Goal: Information Seeking & Learning: Learn about a topic

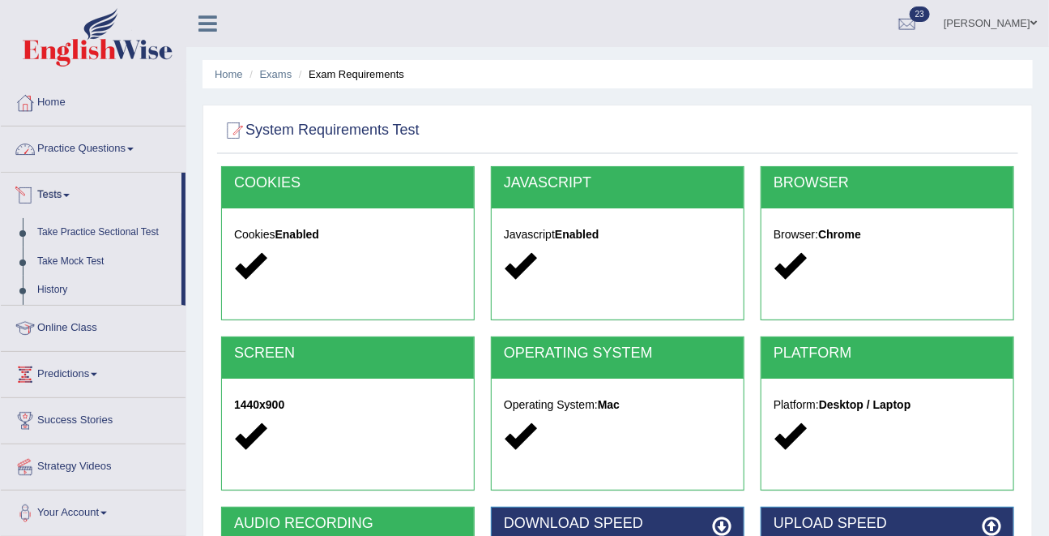
click at [87, 147] on link "Practice Questions" at bounding box center [93, 146] width 185 height 41
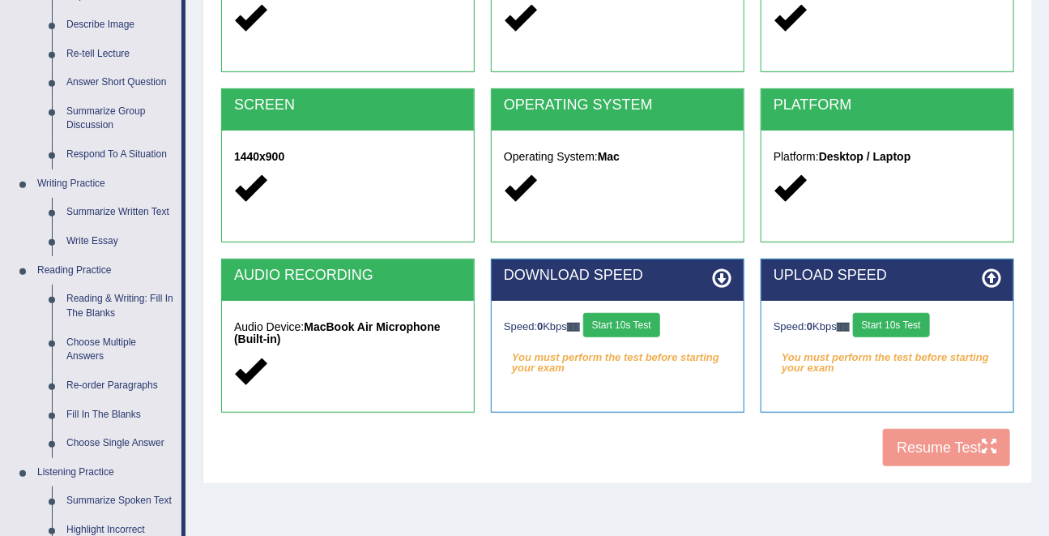
scroll to position [251, 0]
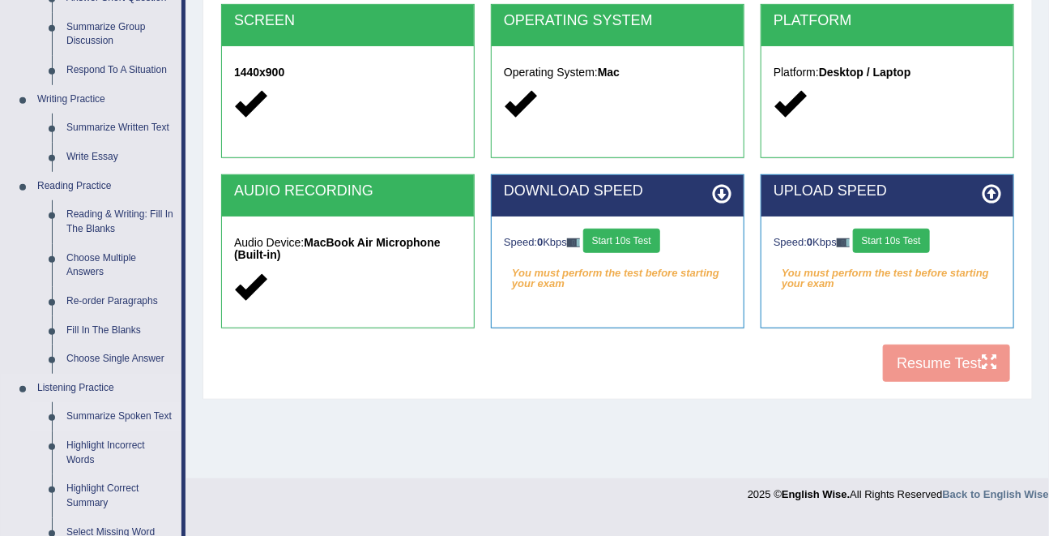
click at [95, 416] on link "Summarize Spoken Text" at bounding box center [120, 416] width 122 height 29
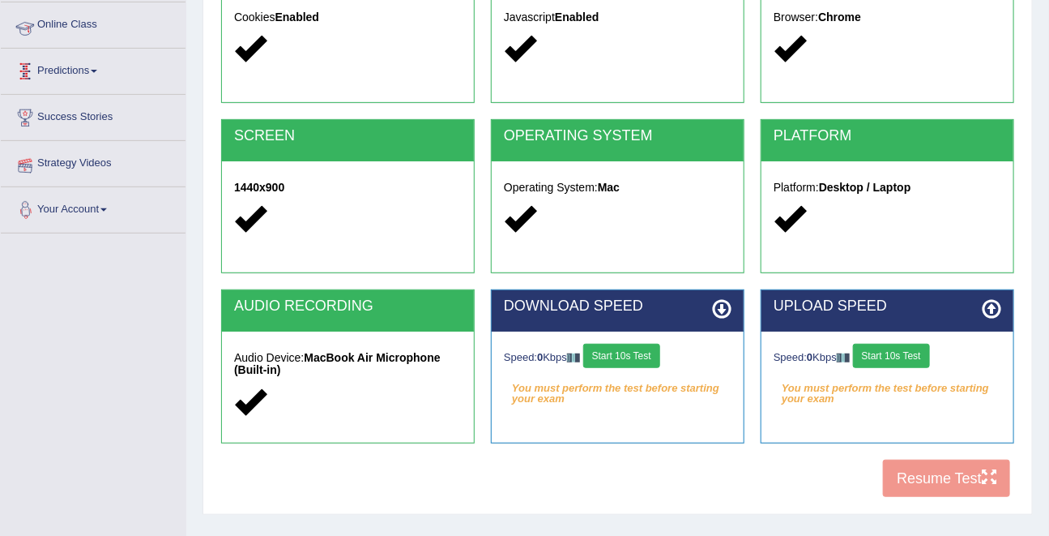
scroll to position [315, 0]
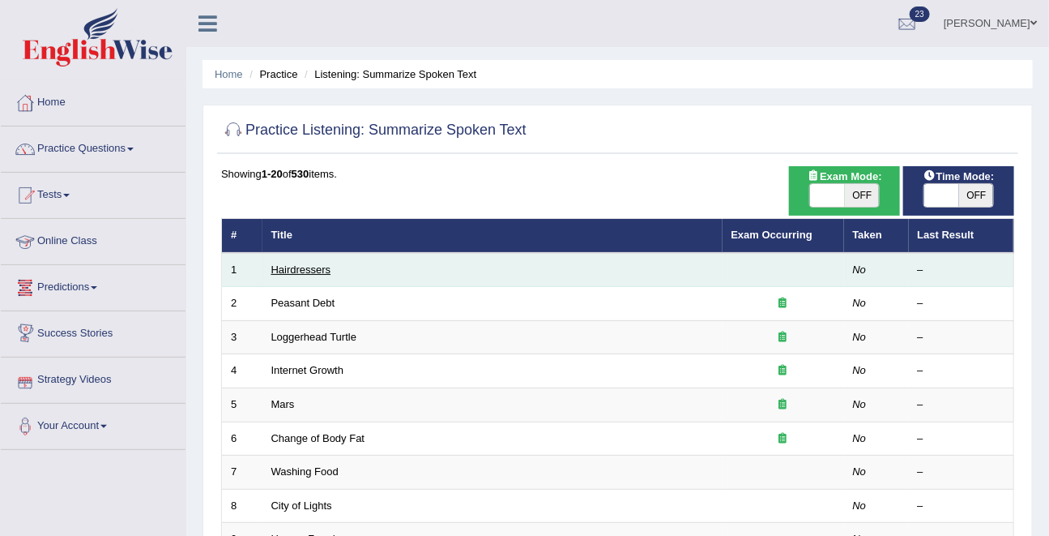
click at [292, 274] on link "Hairdressers" at bounding box center [301, 269] width 60 height 12
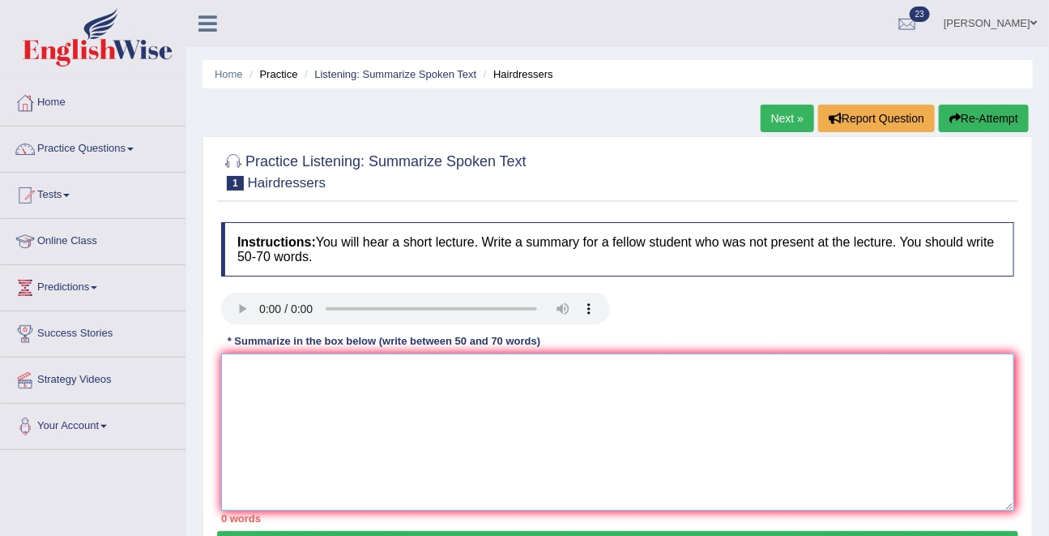
click at [410, 404] on textarea at bounding box center [617, 431] width 793 height 157
click at [95, 130] on link "Practice Questions" at bounding box center [93, 146] width 185 height 41
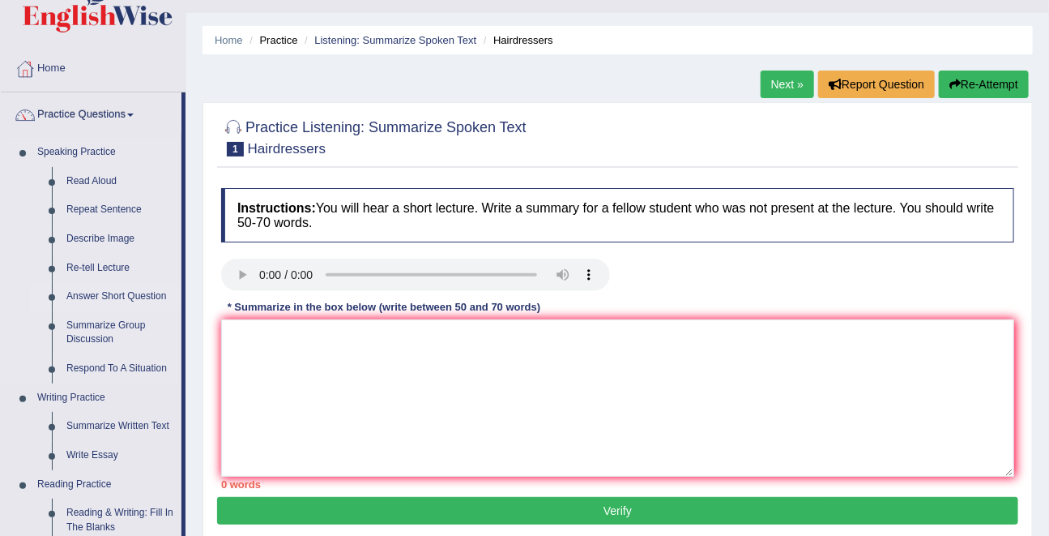
scroll to position [36, 0]
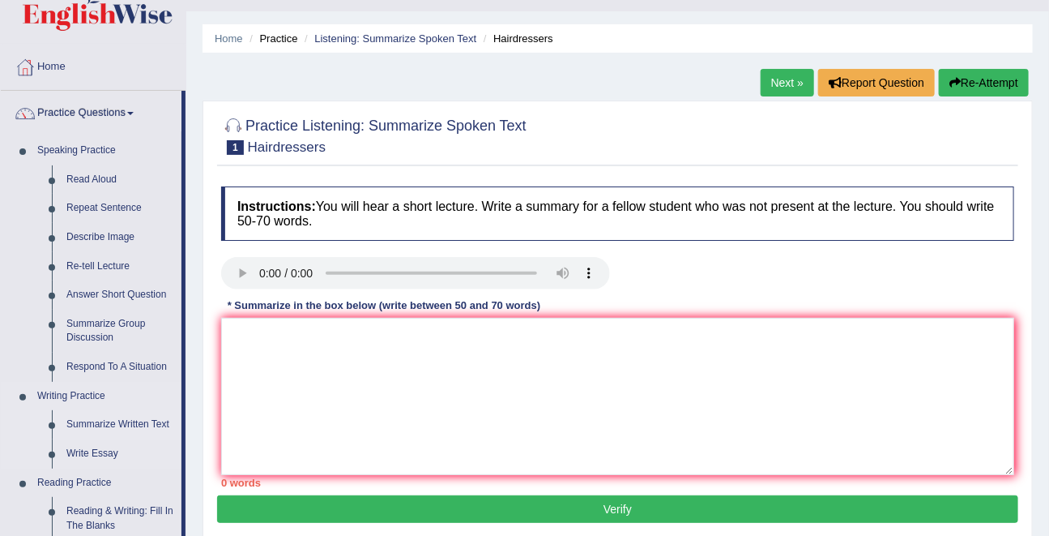
click at [95, 434] on link "Summarize Written Text" at bounding box center [120, 424] width 122 height 29
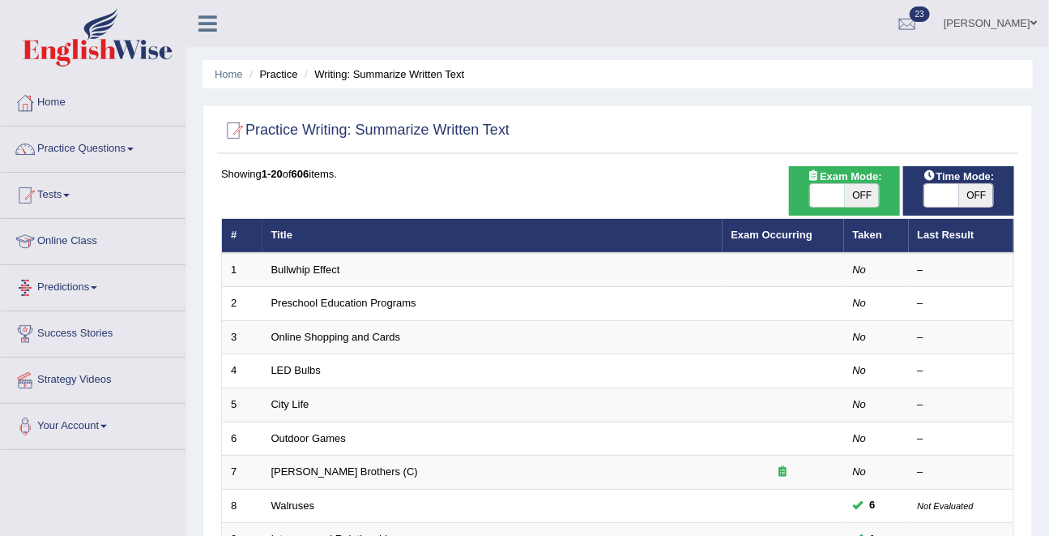
click at [969, 203] on span "OFF" at bounding box center [976, 195] width 35 height 23
checkbox input "true"
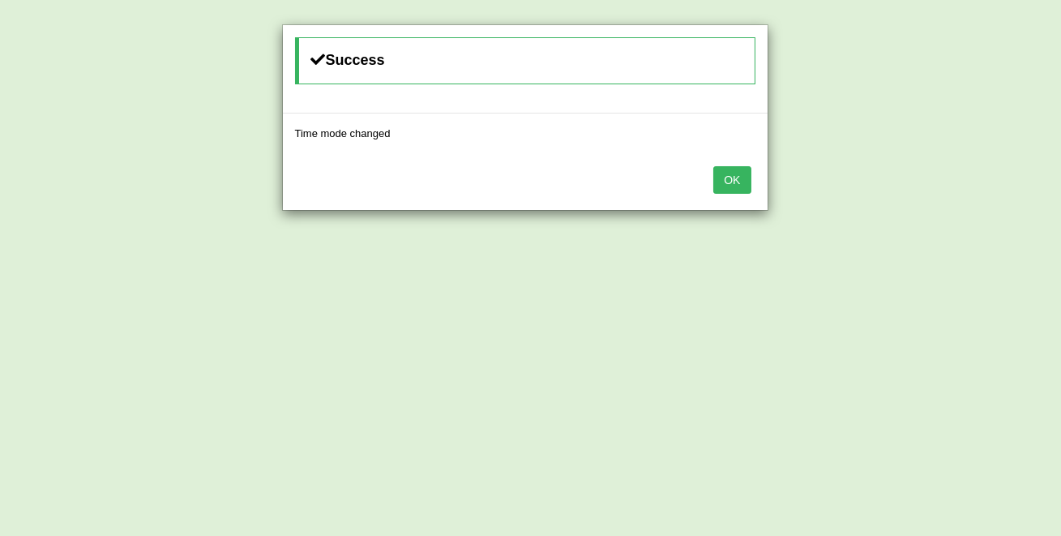
click at [713, 166] on button "OK" at bounding box center [731, 180] width 37 height 28
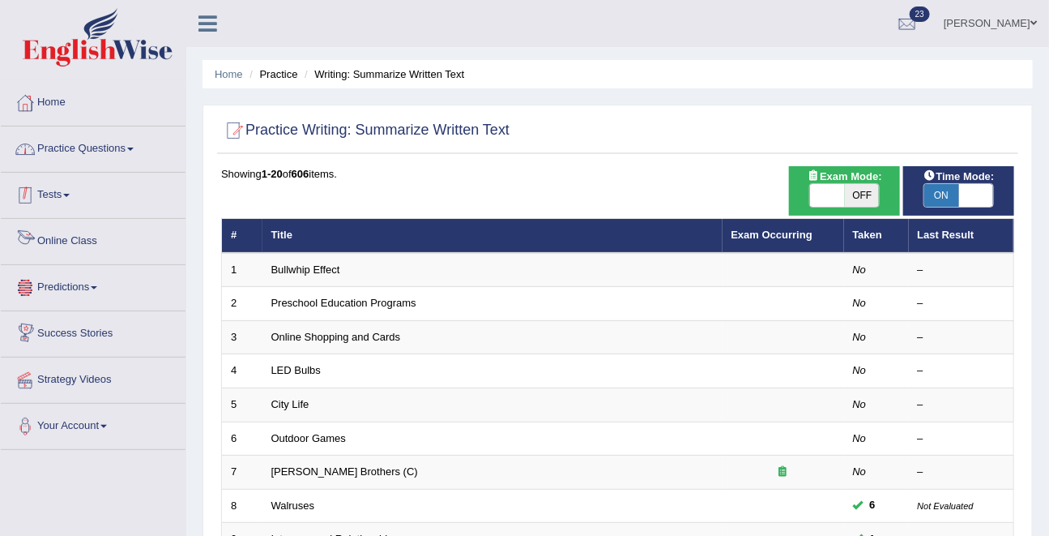
click at [83, 139] on link "Practice Questions" at bounding box center [93, 146] width 185 height 41
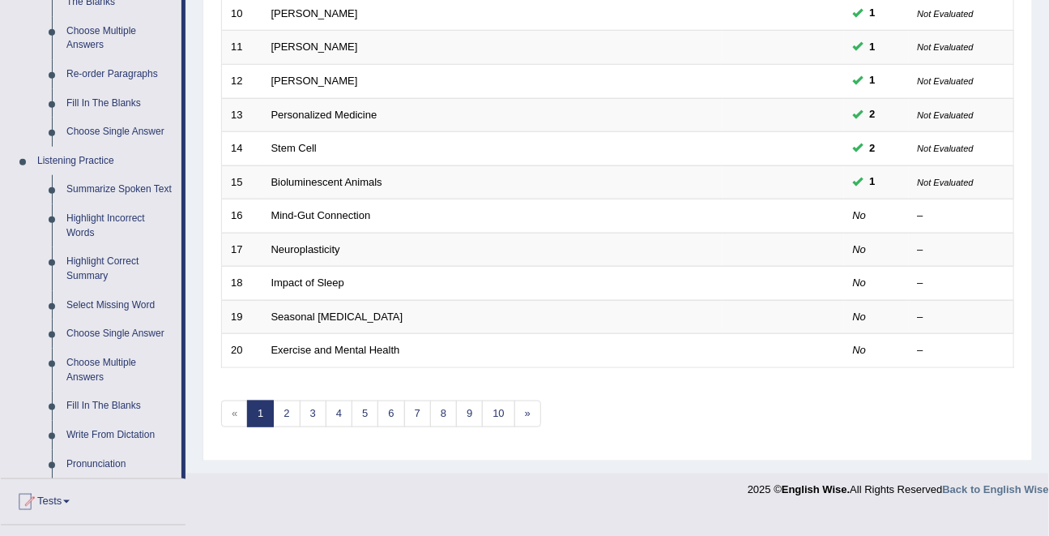
scroll to position [656, 0]
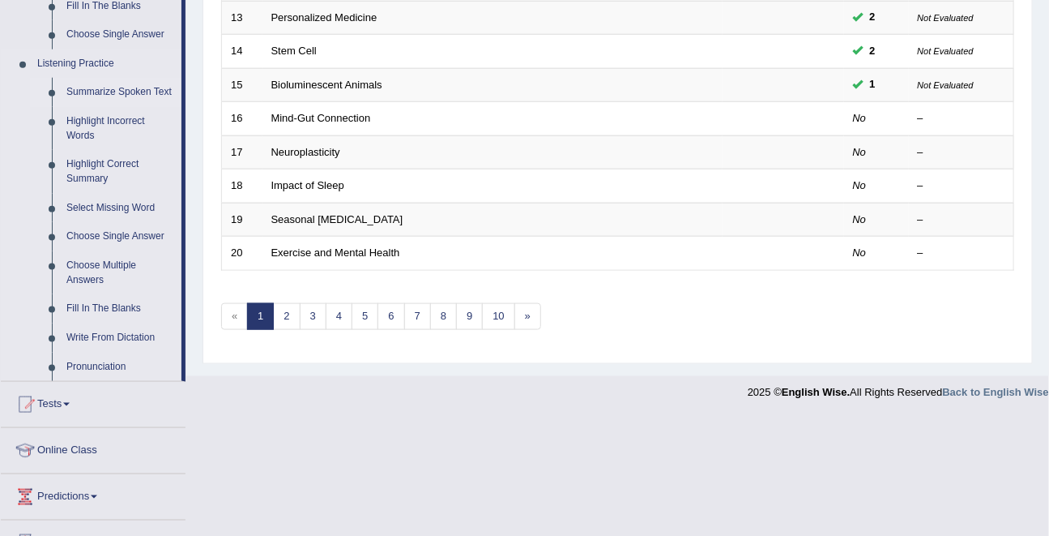
click at [95, 101] on link "Summarize Spoken Text" at bounding box center [120, 92] width 122 height 29
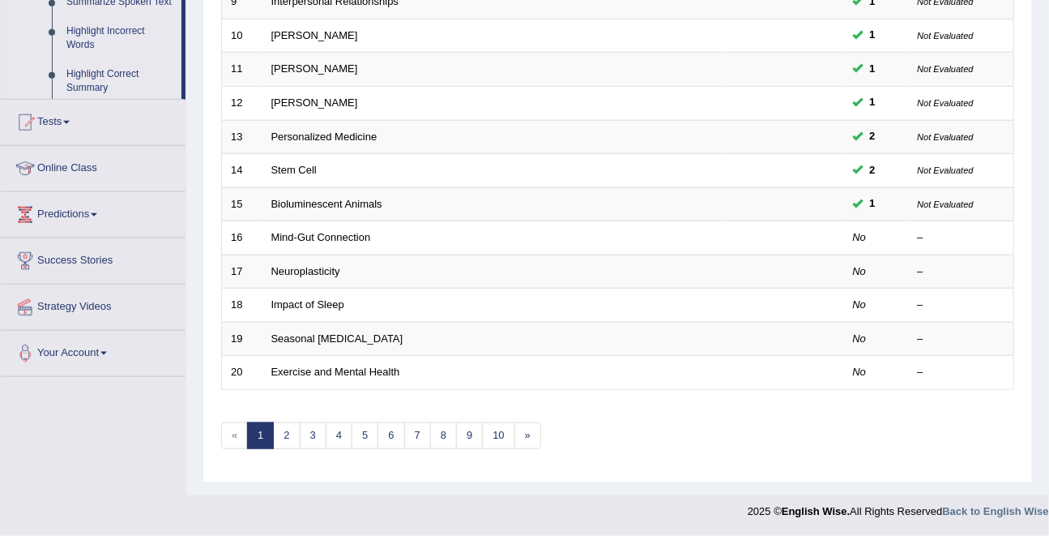
scroll to position [206, 0]
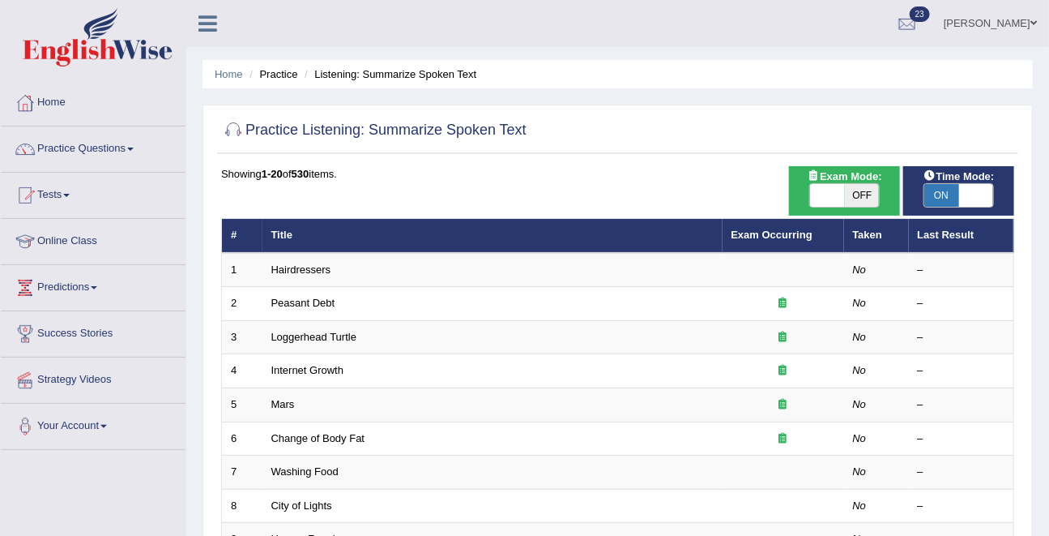
click at [964, 197] on span at bounding box center [976, 195] width 35 height 23
checkbox input "false"
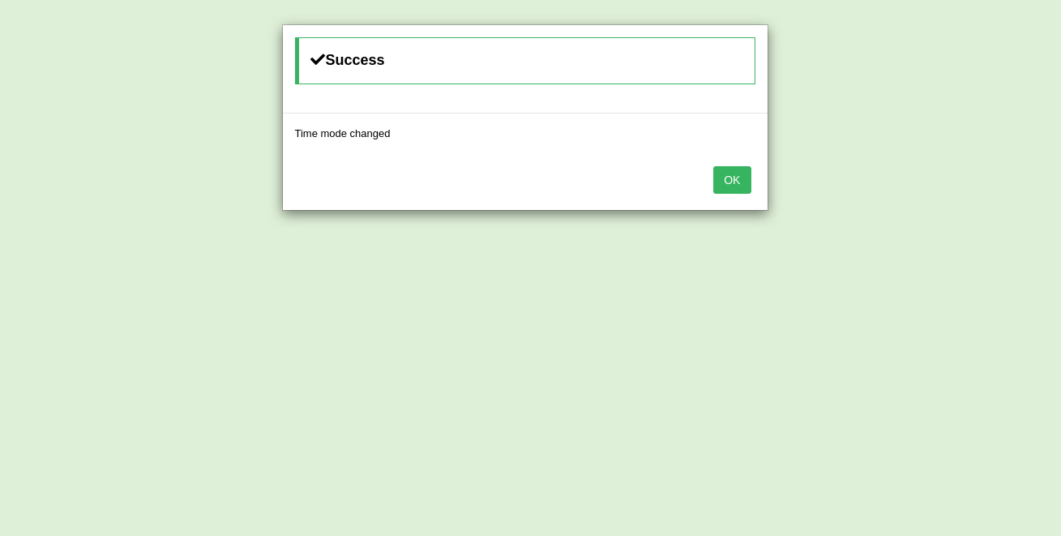
click at [713, 166] on button "OK" at bounding box center [731, 180] width 37 height 28
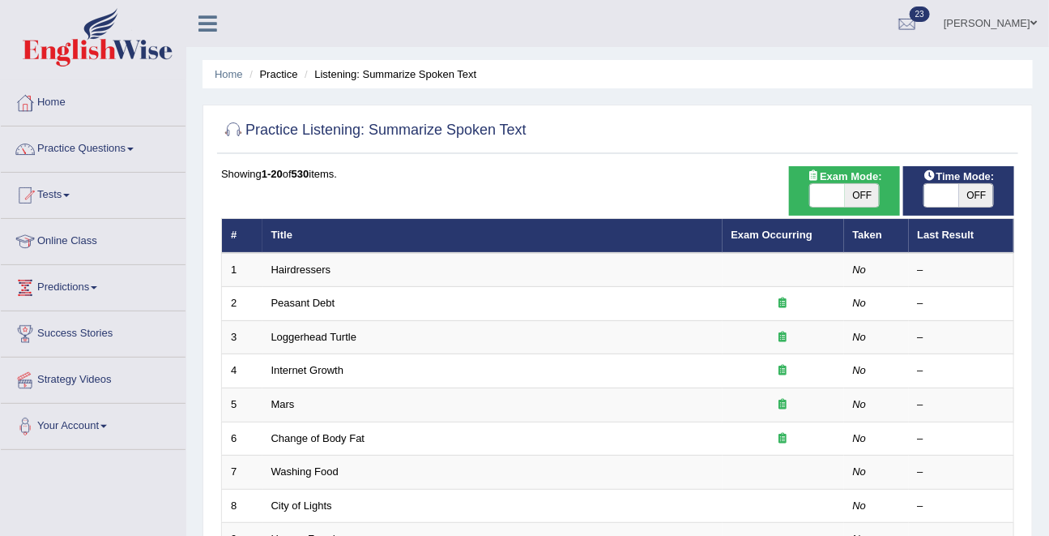
click at [964, 197] on span "OFF" at bounding box center [976, 195] width 35 height 23
click at [964, 197] on span at bounding box center [976, 195] width 35 height 23
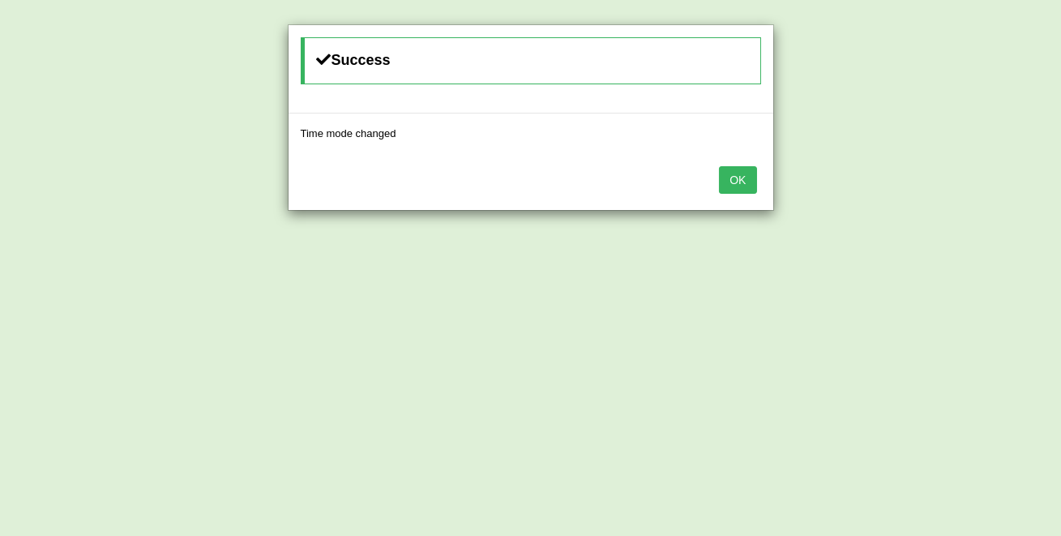
click at [964, 197] on div "Success Time mode changed OK" at bounding box center [530, 268] width 1061 height 536
click at [735, 183] on button "OK" at bounding box center [737, 180] width 37 height 28
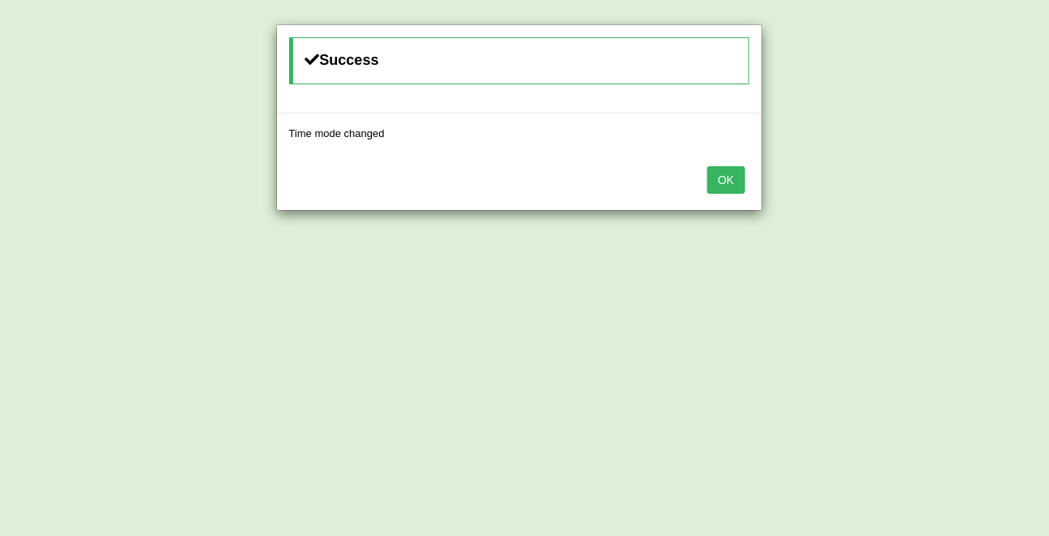
click at [735, 183] on button "OK" at bounding box center [725, 180] width 37 height 28
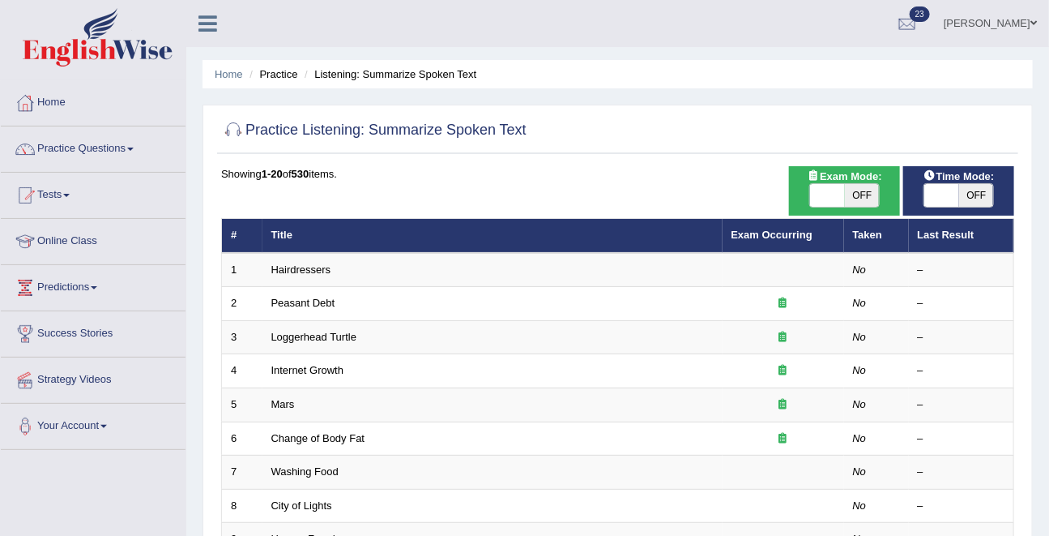
click at [973, 194] on span "OFF" at bounding box center [976, 195] width 35 height 23
checkbox input "true"
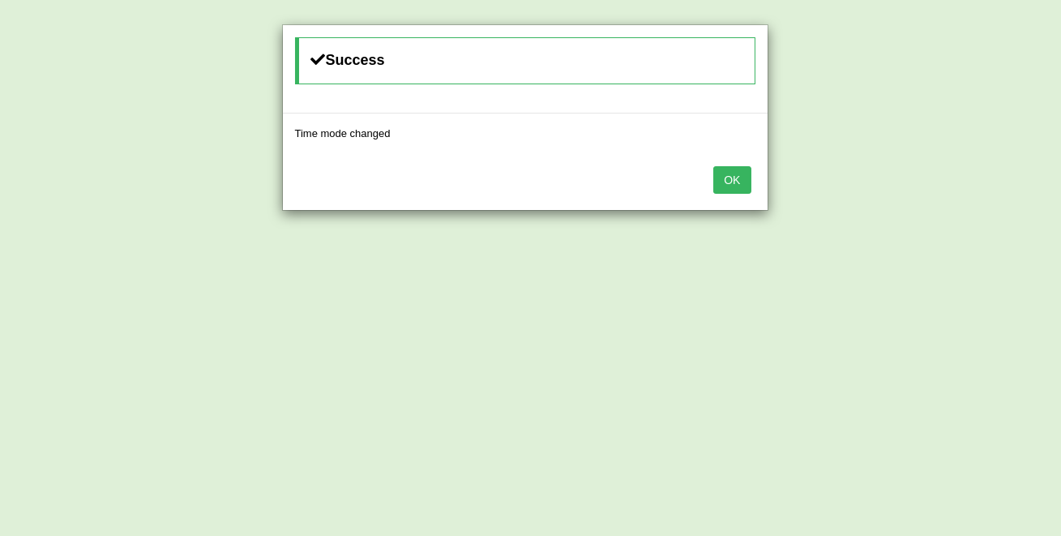
click at [722, 174] on button "OK" at bounding box center [731, 180] width 37 height 28
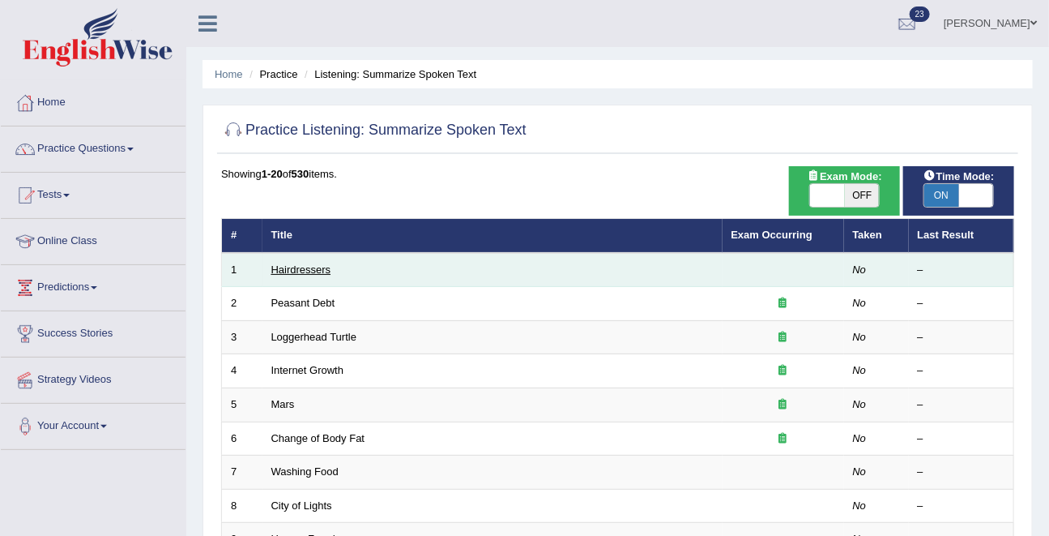
click at [299, 266] on link "Hairdressers" at bounding box center [301, 269] width 60 height 12
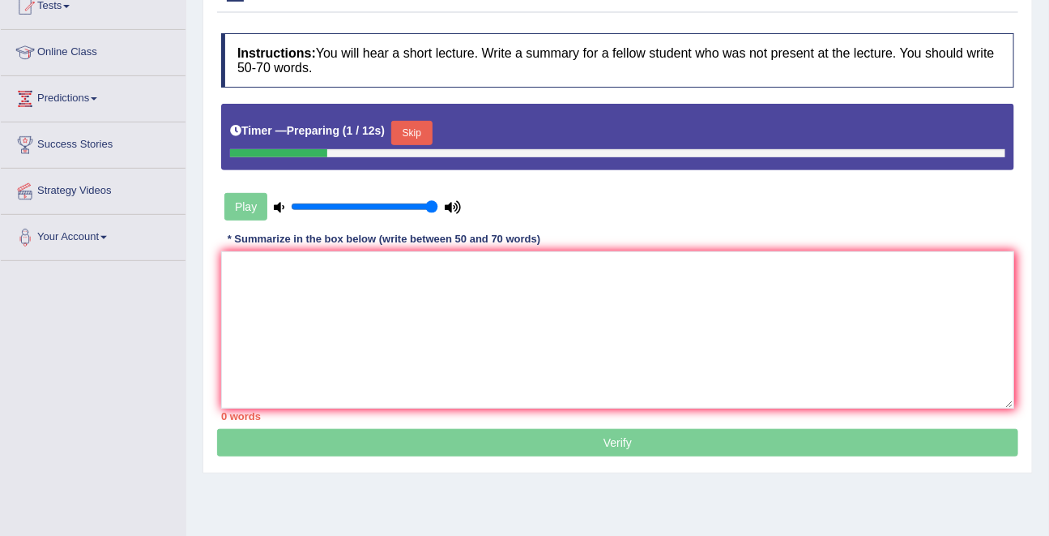
scroll to position [193, 0]
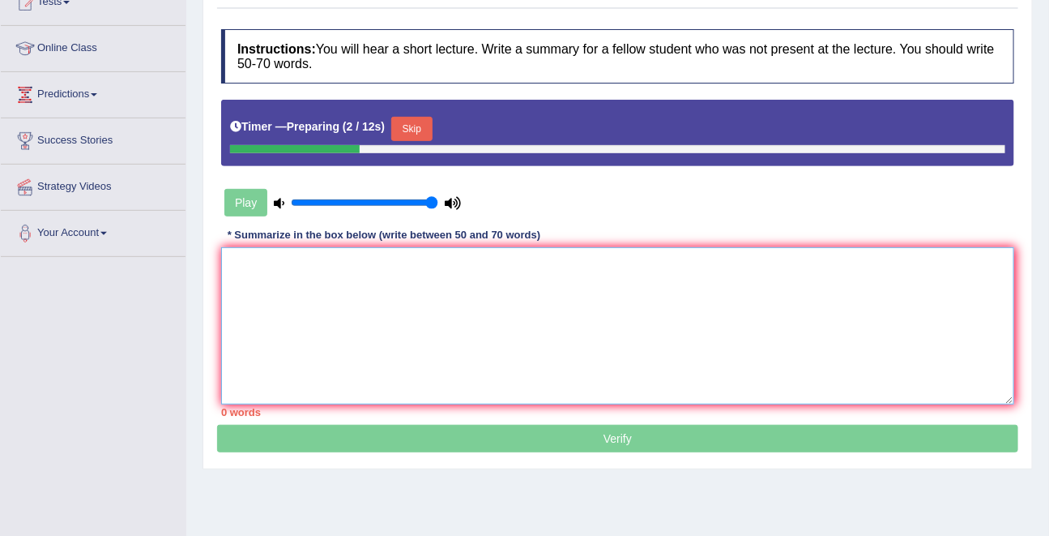
click at [299, 266] on textarea at bounding box center [617, 325] width 793 height 157
click at [414, 127] on button "Skip" at bounding box center [411, 129] width 41 height 24
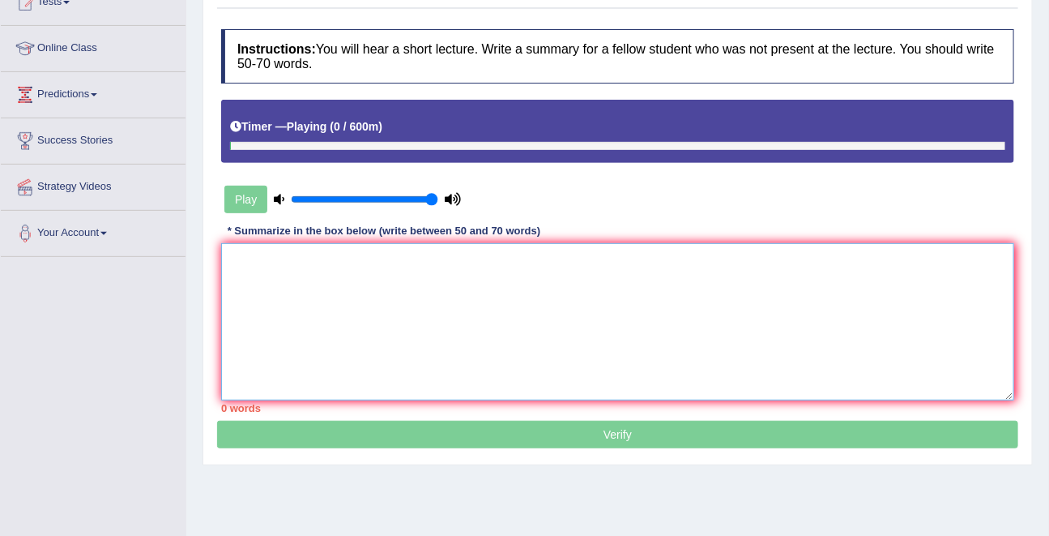
click at [306, 265] on textarea at bounding box center [617, 321] width 793 height 157
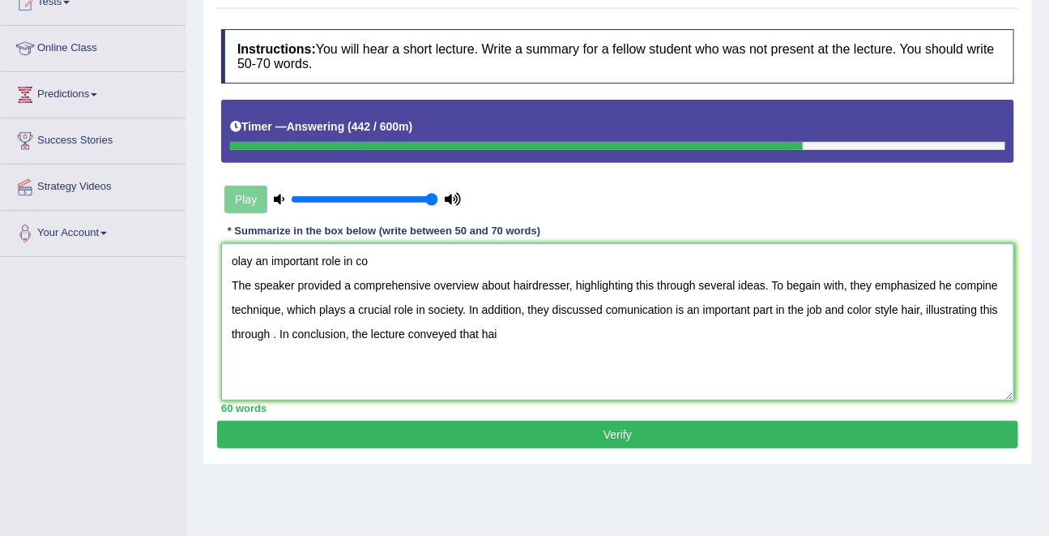
drag, startPoint x: 385, startPoint y: 262, endPoint x: 220, endPoint y: 253, distance: 164.7
click at [220, 253] on div "Instructions: You will hear a short lecture. Write a summary for a fellow stude…" at bounding box center [617, 220] width 801 height 399
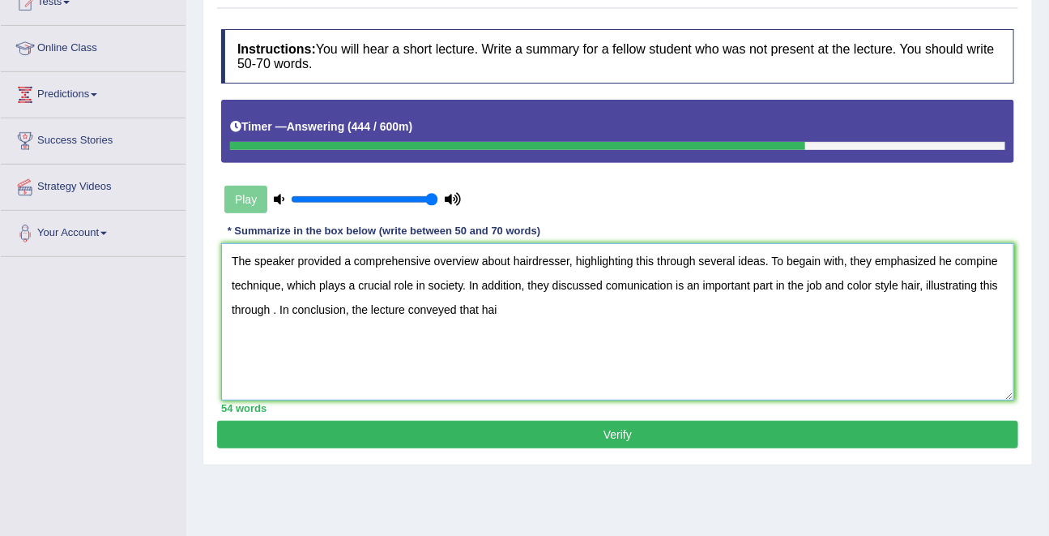
click at [229, 284] on textarea "The speaker provided a comprehensive overview about hairdresser, highlighting t…" at bounding box center [617, 321] width 793 height 157
click at [538, 312] on textarea "The speaker provided a comprehensive overview about hairdresser, highlighting t…" at bounding box center [617, 321] width 793 height 157
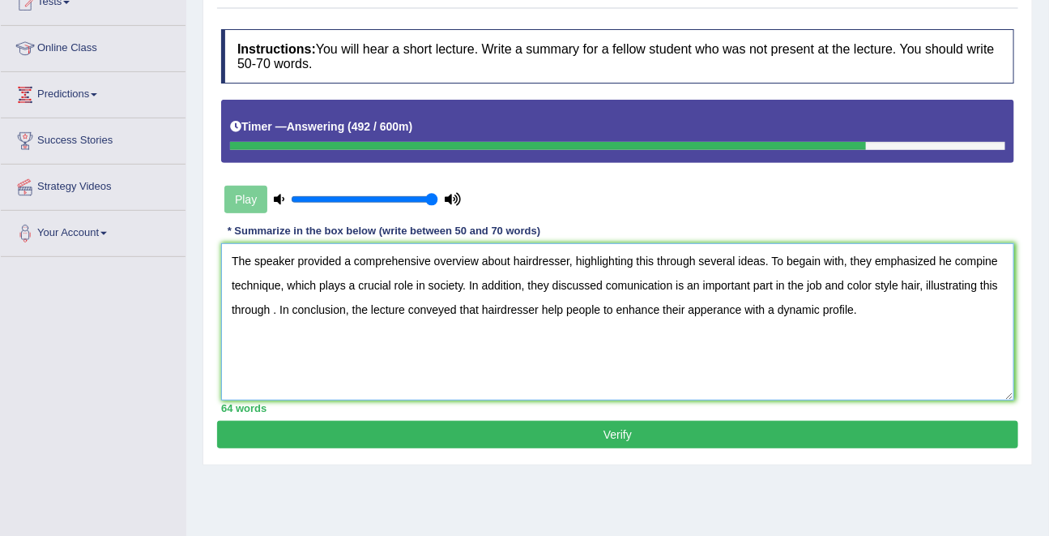
click at [292, 310] on textarea "The speaker provided a comprehensive overview about hairdresser, highlighting t…" at bounding box center [617, 321] width 793 height 157
click at [943, 260] on textarea "The speaker provided a comprehensive overview about hairdresser, highlighting t…" at bounding box center [617, 321] width 793 height 157
click at [635, 289] on textarea "The speaker provided a comprehensive overview about hairdresser, highlighting t…" at bounding box center [617, 321] width 793 height 157
type textarea "The speaker provided a comprehensive overview about hairdresser, highlighting t…"
click at [614, 428] on button "Verify" at bounding box center [617, 435] width 801 height 28
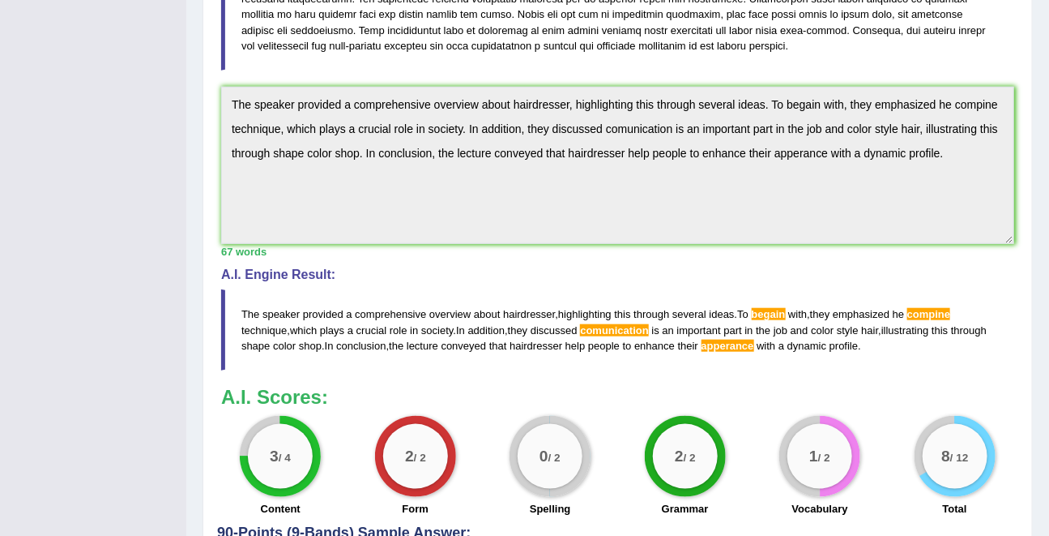
scroll to position [420, 0]
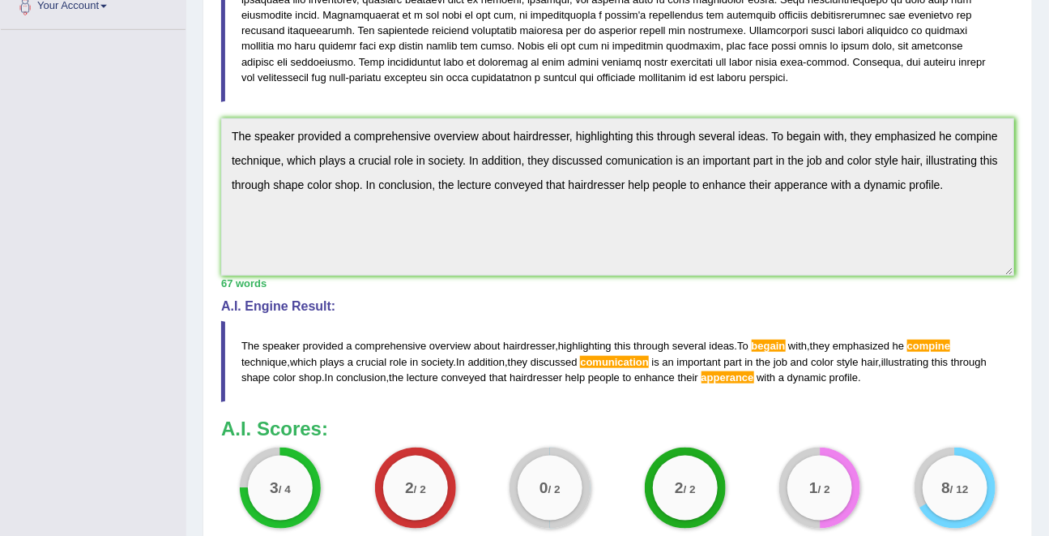
click at [203, 130] on div "Practice Listening: Summarize Spoken Text 1 Hairdressers Instructions: You will…" at bounding box center [618, 185] width 831 height 939
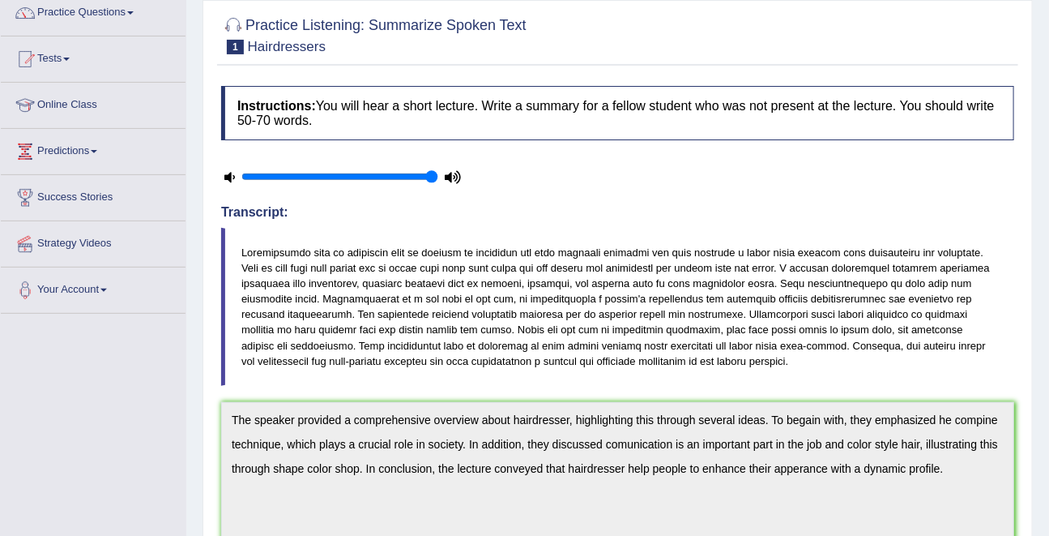
scroll to position [5, 0]
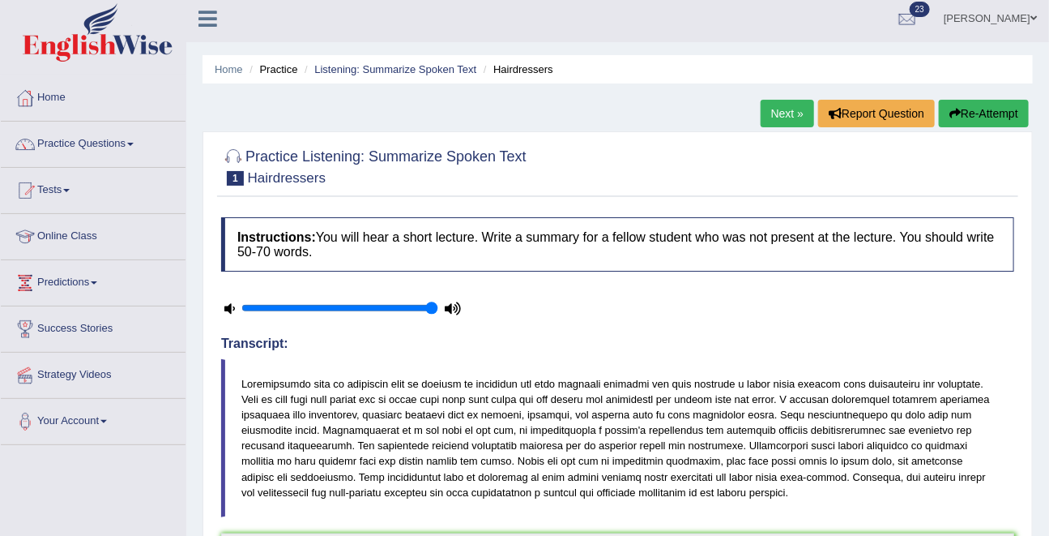
click at [989, 122] on button "Re-Attempt" at bounding box center [984, 114] width 90 height 28
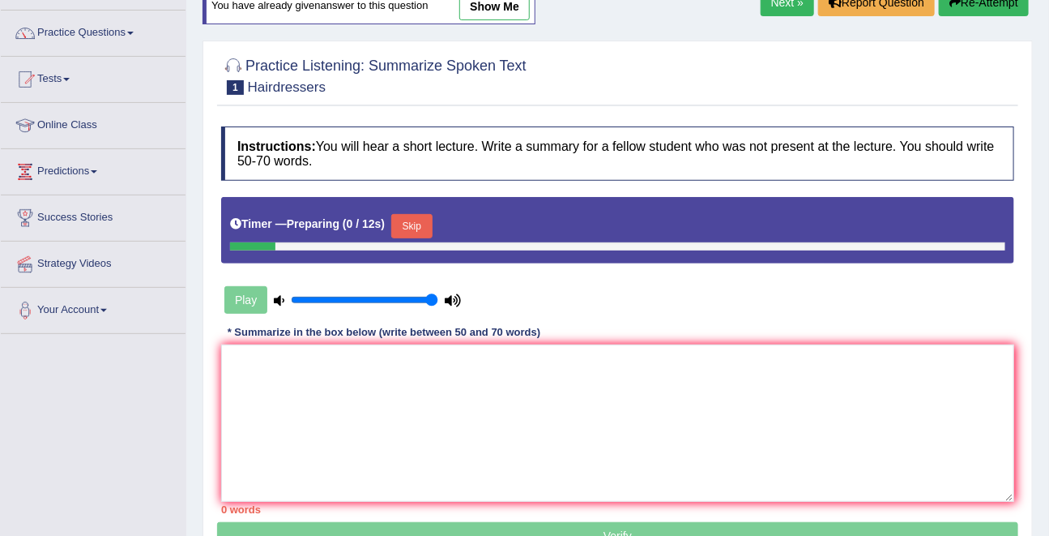
scroll to position [138, 0]
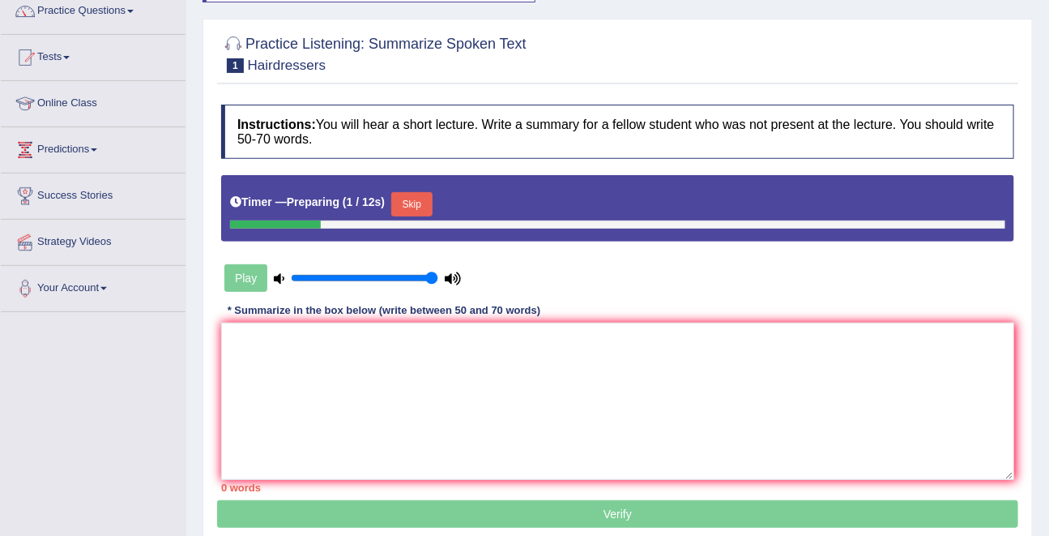
click at [424, 211] on button "Skip" at bounding box center [411, 204] width 41 height 24
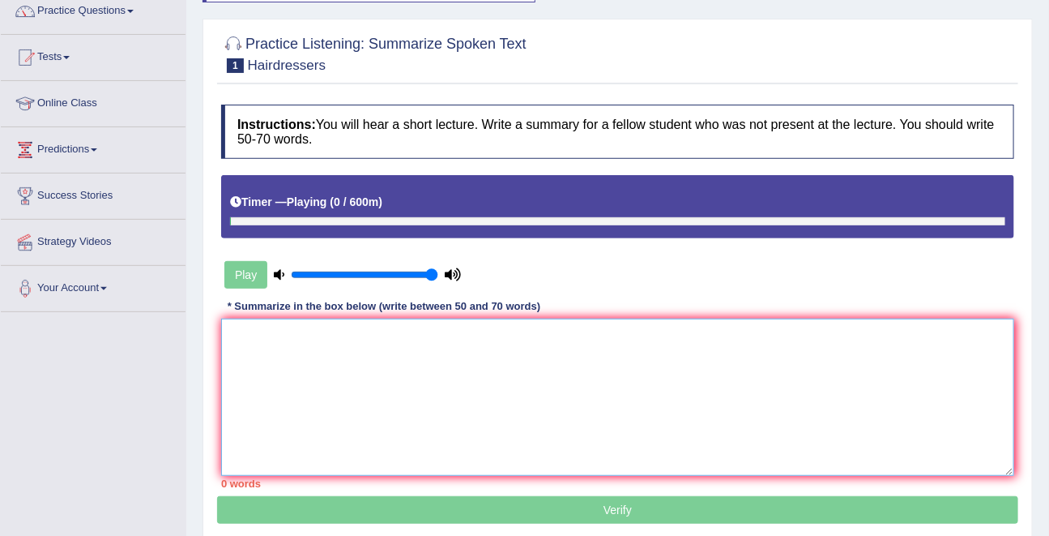
click at [366, 348] on textarea at bounding box center [617, 396] width 793 height 157
paste textarea "The speaker provided a comprehensive overview about hairdresser, highlighting t…"
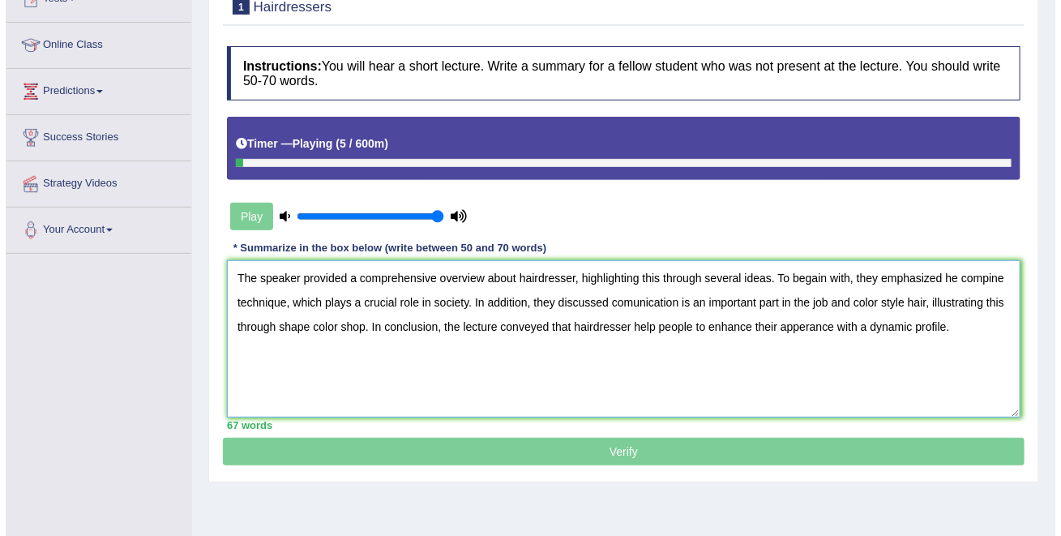
scroll to position [206, 0]
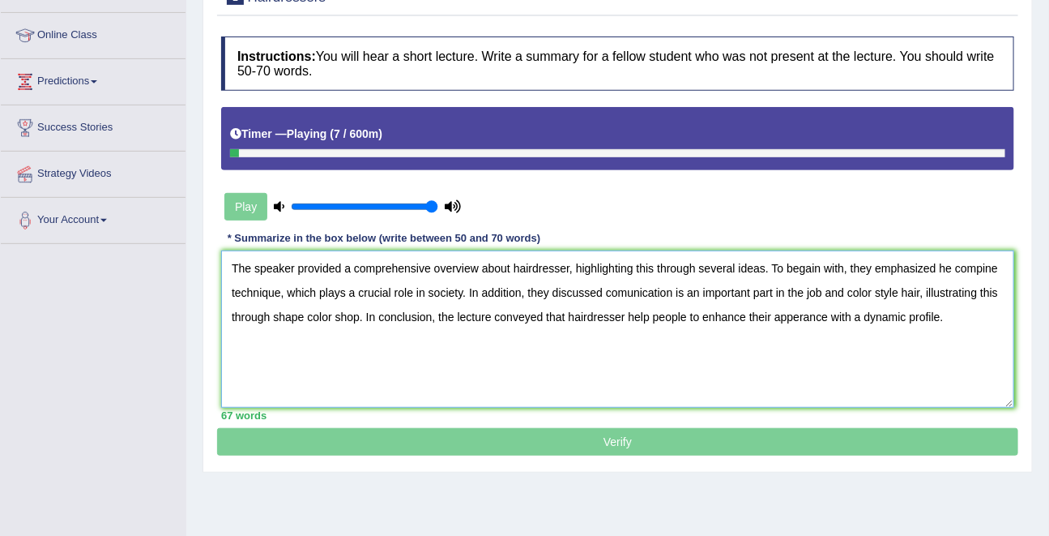
click at [972, 264] on textarea "The speaker provided a comprehensive overview about hairdresser, highlighting t…" at bounding box center [617, 328] width 793 height 157
click at [814, 314] on textarea "The speaker provided a comprehensive overview about hairdresser, highlighting t…" at bounding box center [617, 328] width 793 height 157
click at [626, 290] on textarea "The speaker provided a comprehensive overview about hairdresser, highlighting t…" at bounding box center [617, 328] width 793 height 157
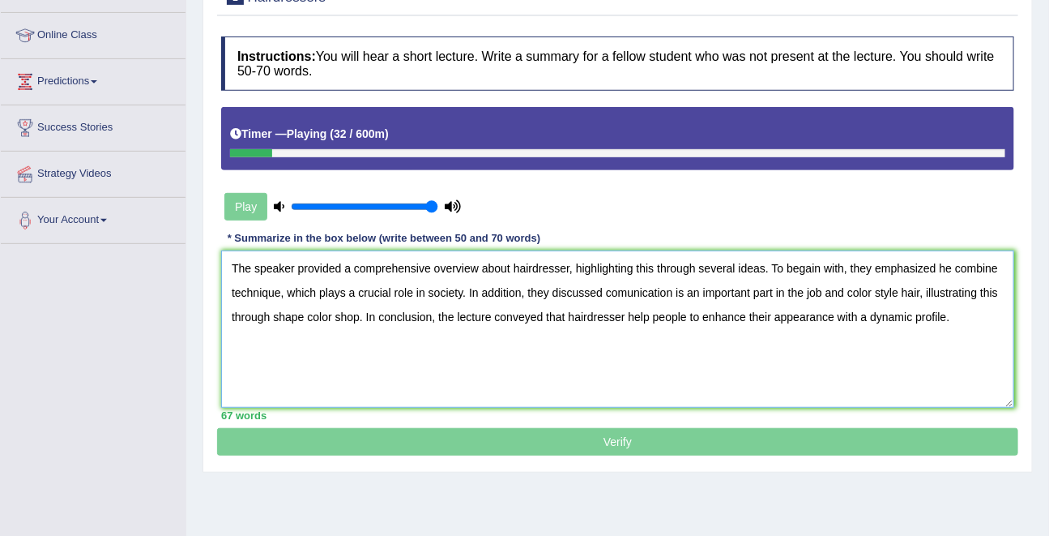
click at [626, 290] on textarea "The speaker provided a comprehensive overview about hairdresser, highlighting t…" at bounding box center [617, 328] width 793 height 157
click at [814, 268] on textarea "The speaker provided a comprehensive overview about hairdresser, highlighting t…" at bounding box center [617, 328] width 793 height 157
type textarea "The speaker provided a comprehensive overview about hairdresser, highlighting t…"
click at [553, 159] on div "Timer — Playing ( 50 / 600m )" at bounding box center [617, 138] width 793 height 62
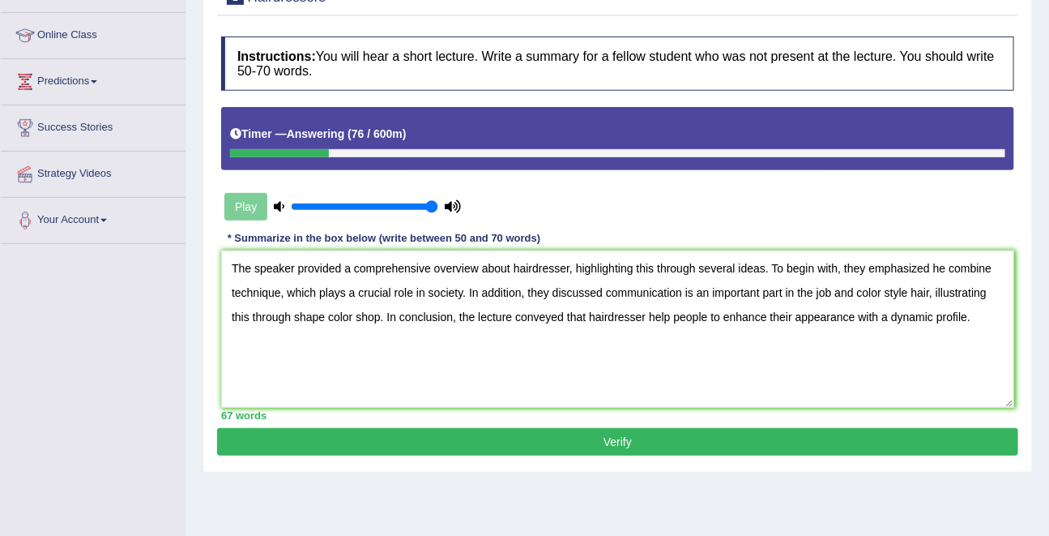
click at [649, 445] on button "Verify" at bounding box center [617, 442] width 801 height 28
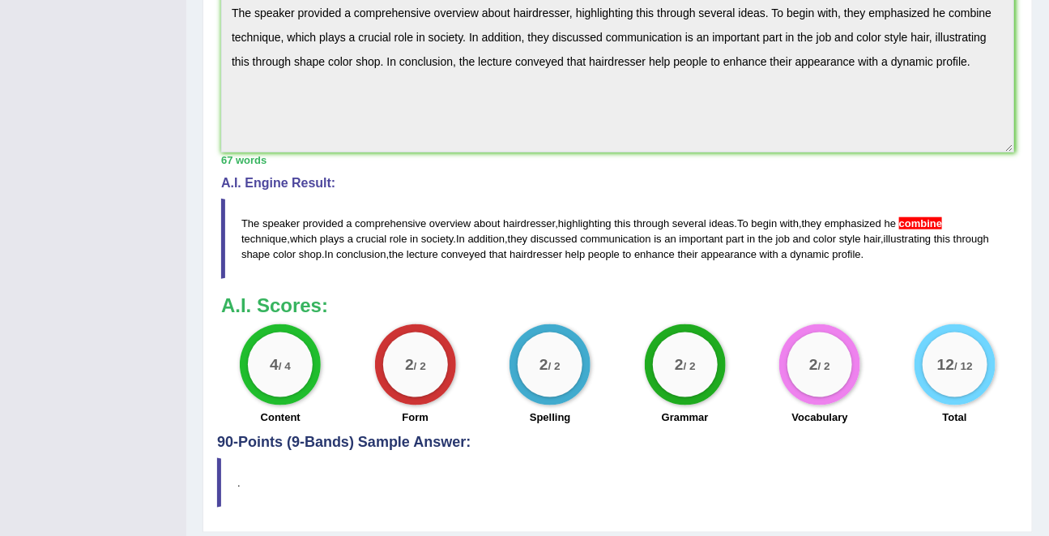
scroll to position [600, 0]
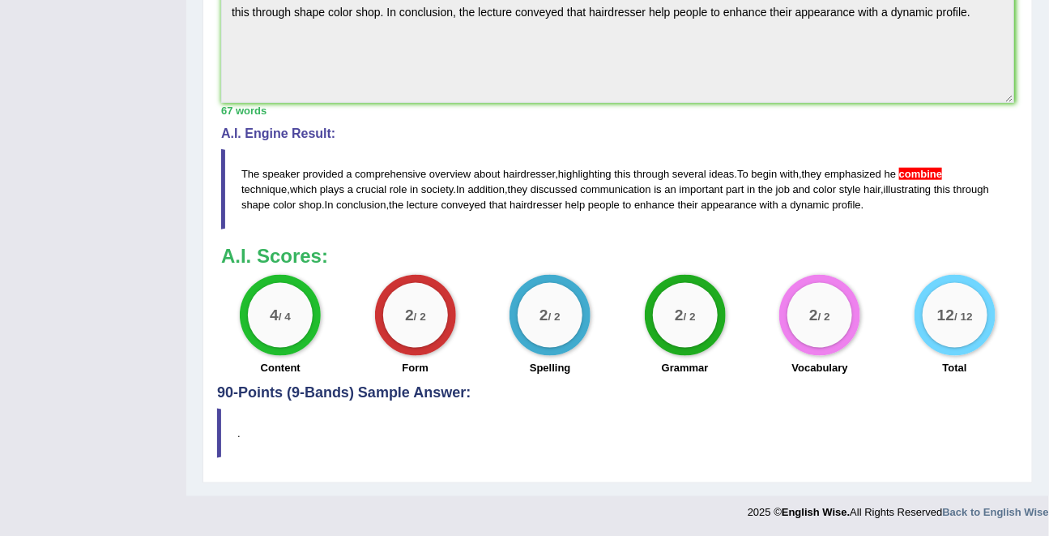
click at [651, 445] on blockquote "." at bounding box center [617, 432] width 801 height 49
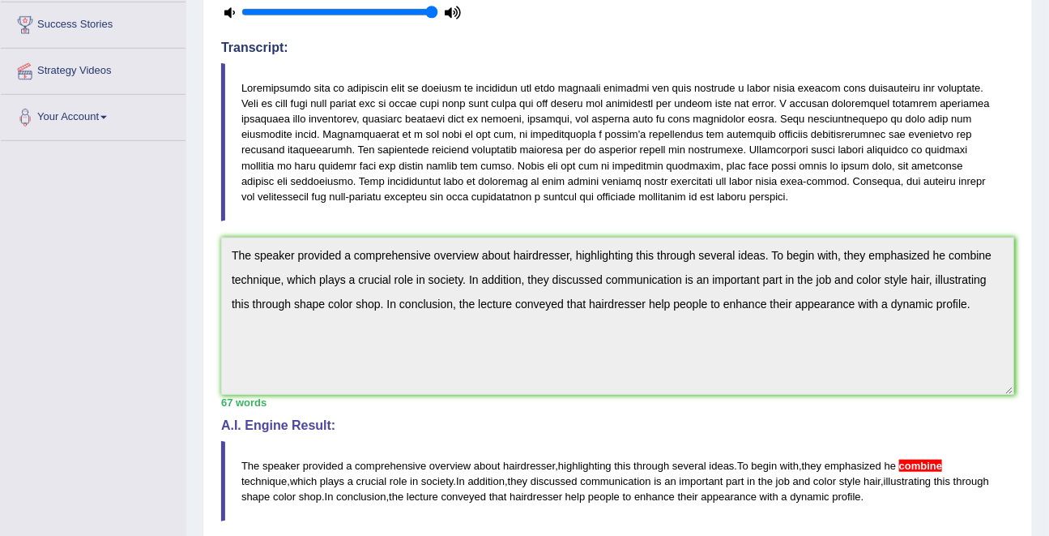
scroll to position [0, 0]
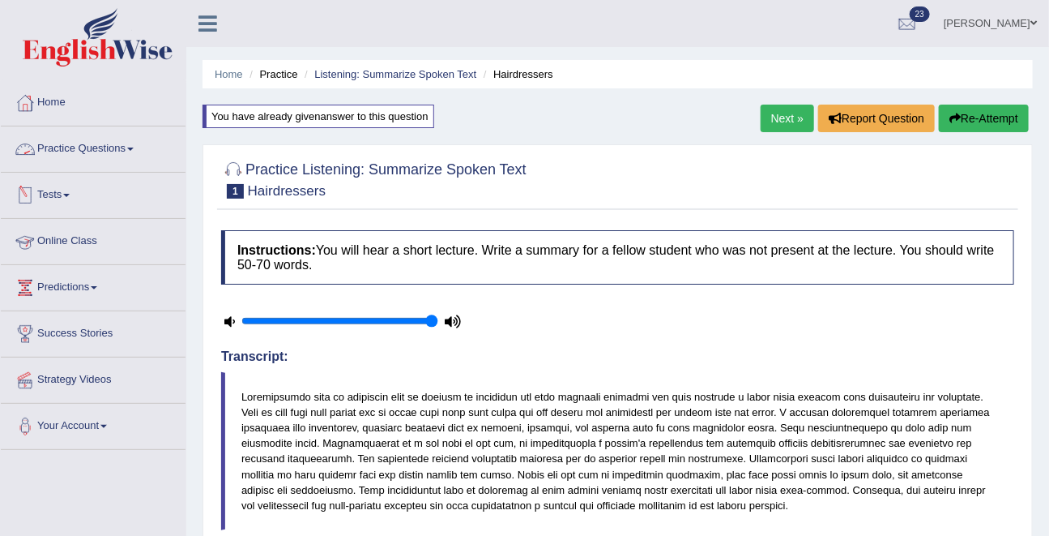
click at [58, 198] on link "Tests" at bounding box center [93, 193] width 185 height 41
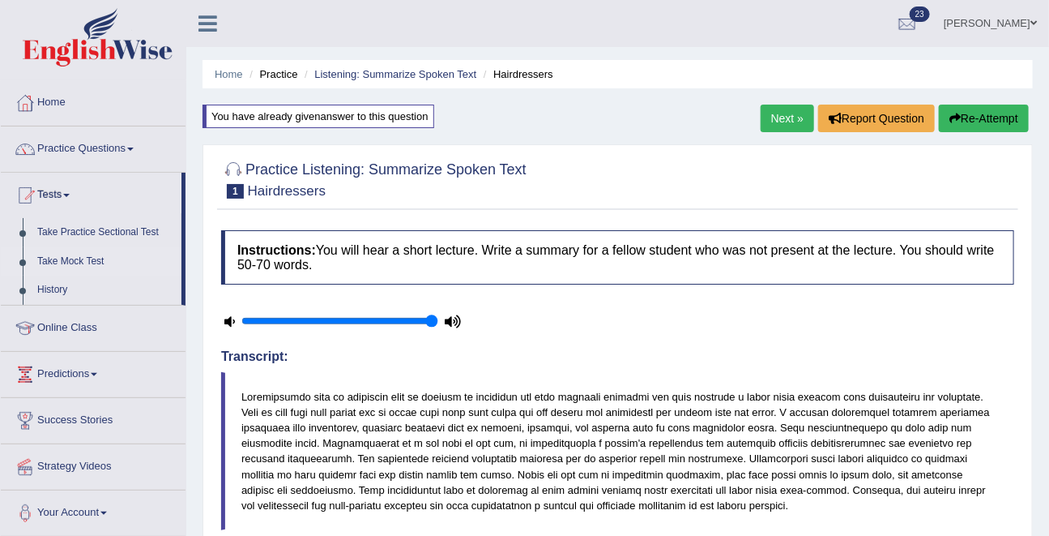
click at [81, 264] on link "Take Mock Test" at bounding box center [106, 261] width 152 height 29
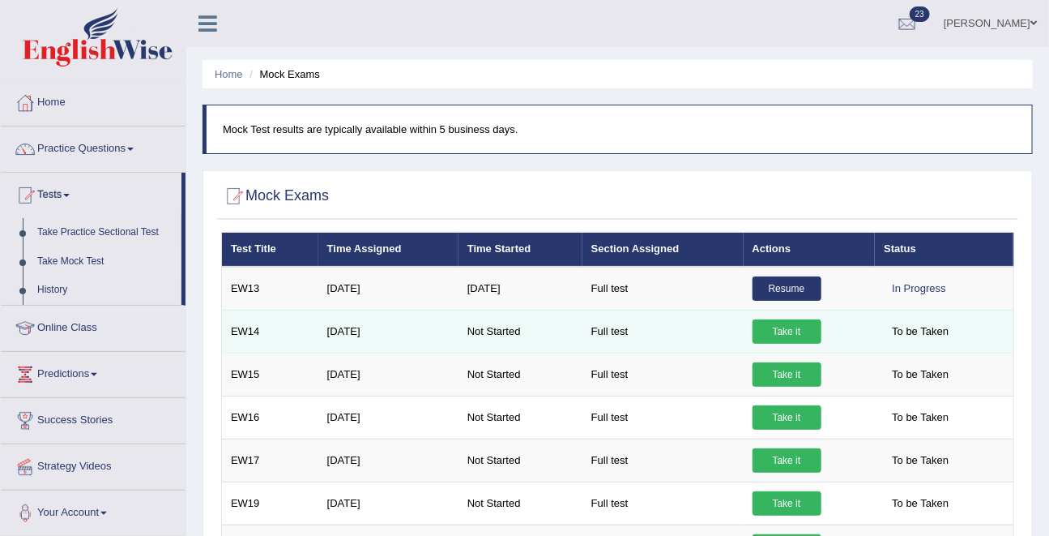
click at [789, 333] on link "Take it" at bounding box center [787, 331] width 69 height 24
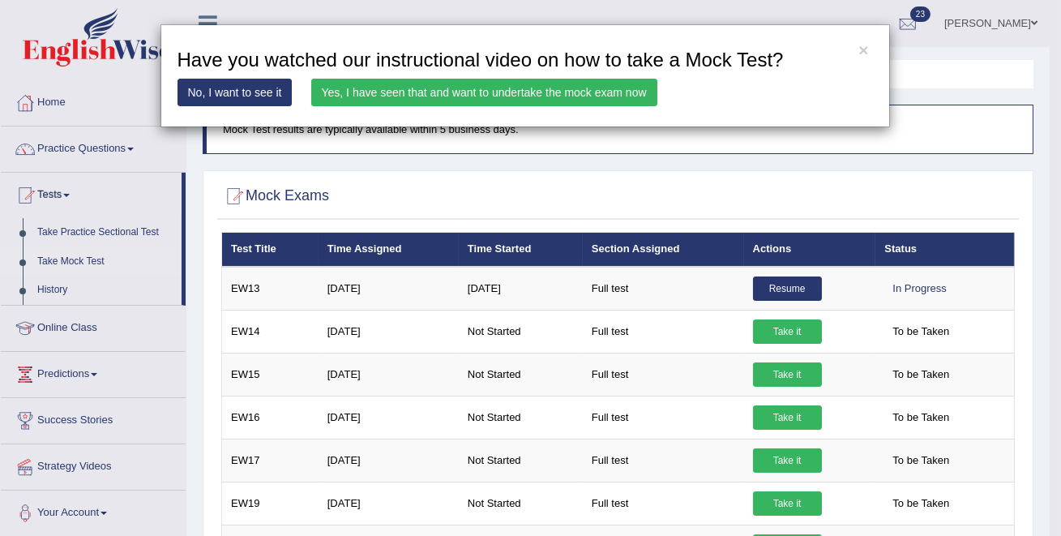
click at [598, 90] on link "Yes, I have seen that and want to undertake the mock exam now" at bounding box center [484, 93] width 346 height 28
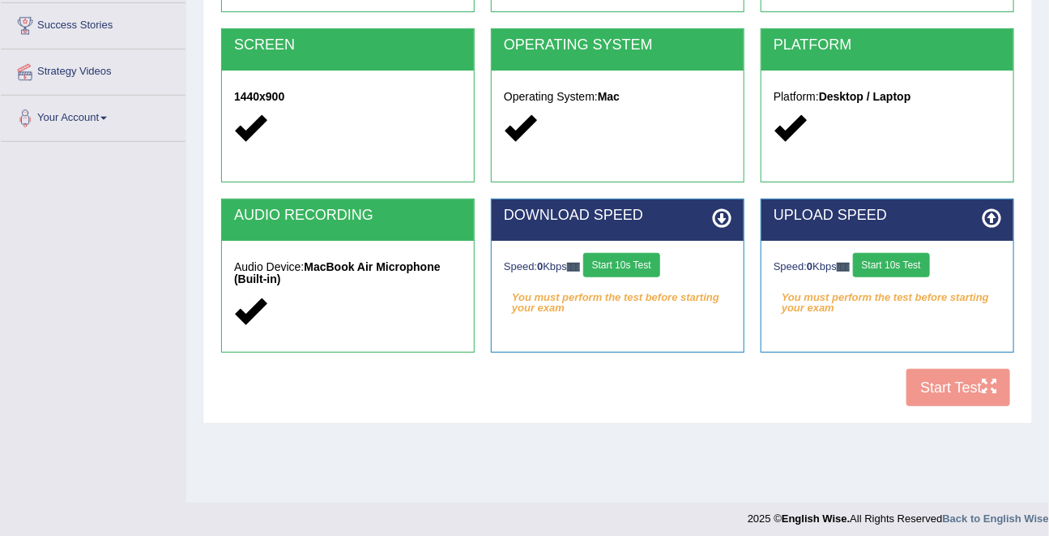
scroll to position [315, 0]
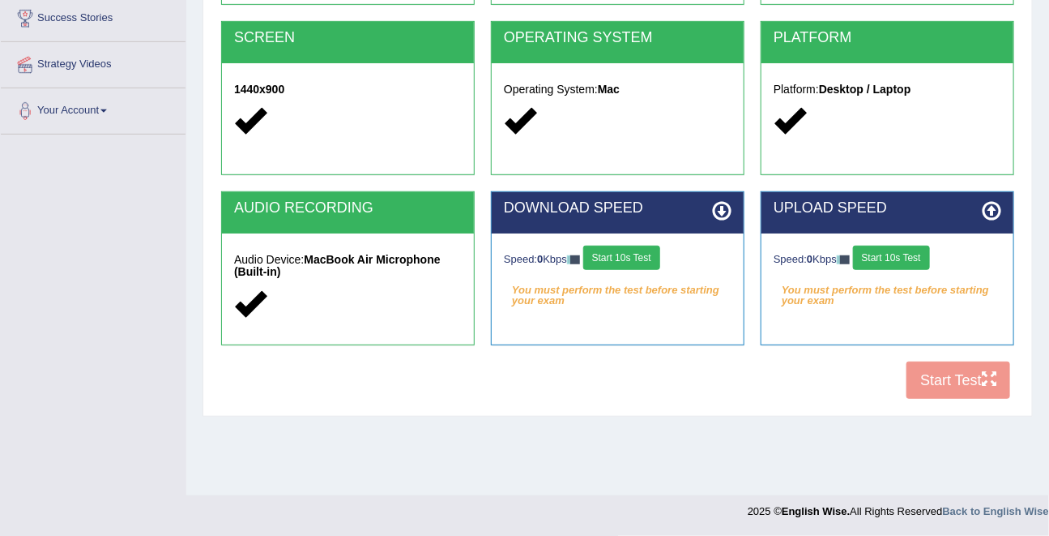
click at [651, 258] on button "Start 10s Test" at bounding box center [621, 258] width 77 height 24
click at [908, 254] on button "Start 10s Test" at bounding box center [891, 258] width 77 height 24
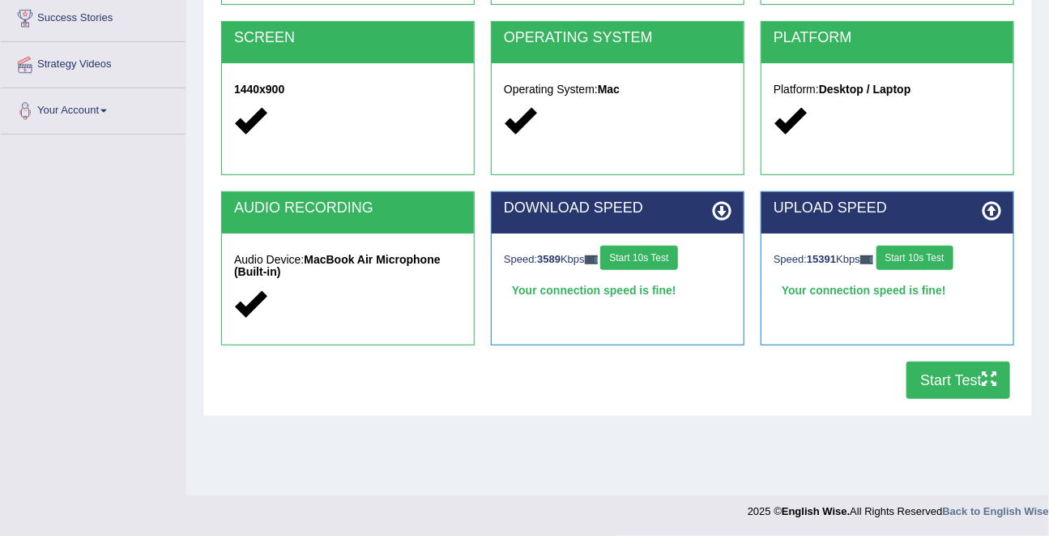
click at [960, 374] on button "Start Test" at bounding box center [959, 379] width 104 height 37
